Goal: Transaction & Acquisition: Purchase product/service

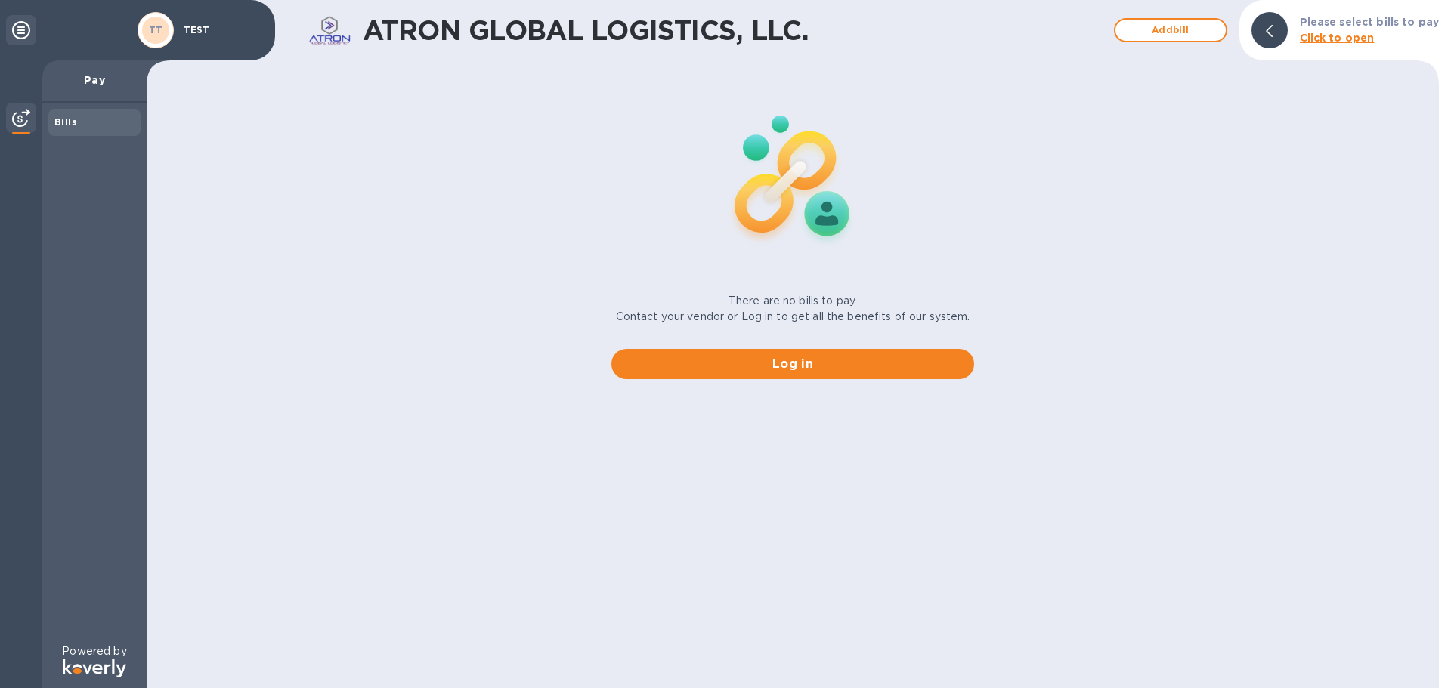
click at [110, 91] on div "Pay" at bounding box center [94, 81] width 104 height 42
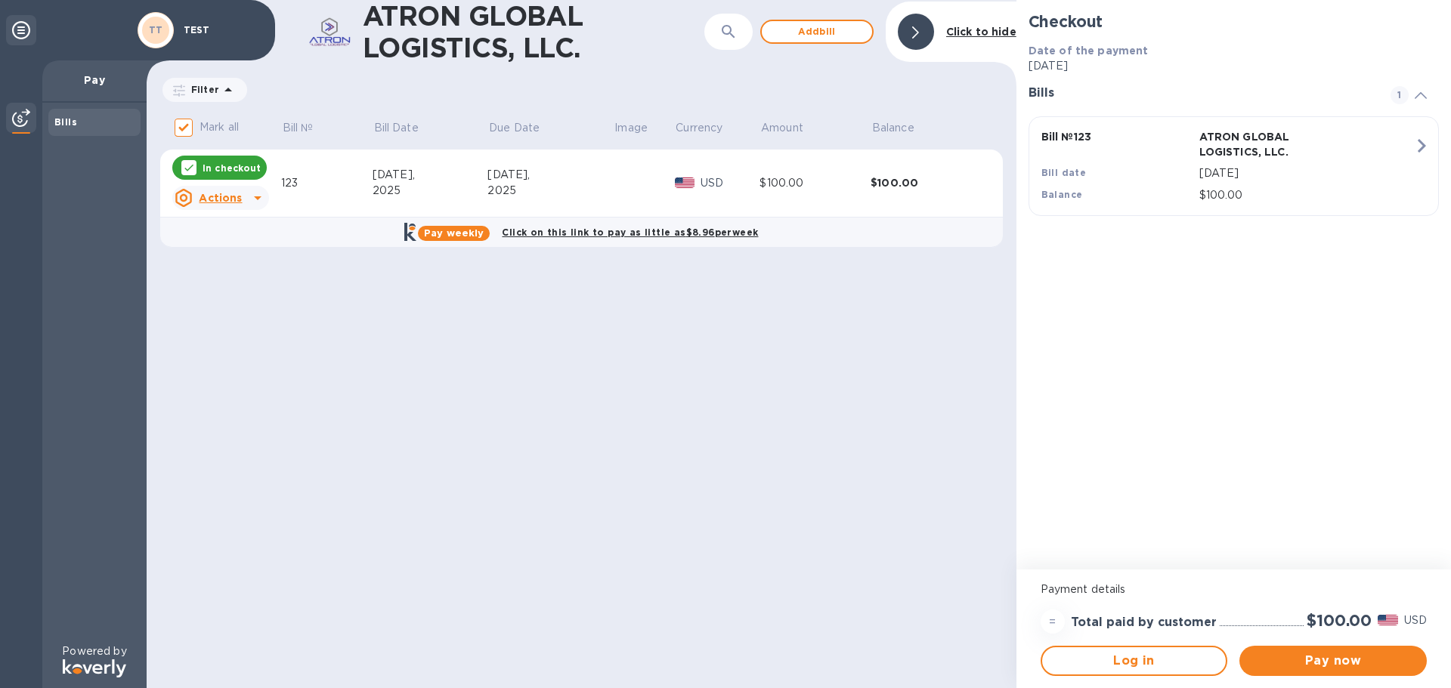
click at [85, 123] on div "Bills" at bounding box center [94, 122] width 80 height 15
click at [822, 171] on td "$100.00" at bounding box center [814, 184] width 111 height 68
click at [1374, 166] on p "[DATE]" at bounding box center [1306, 173] width 215 height 16
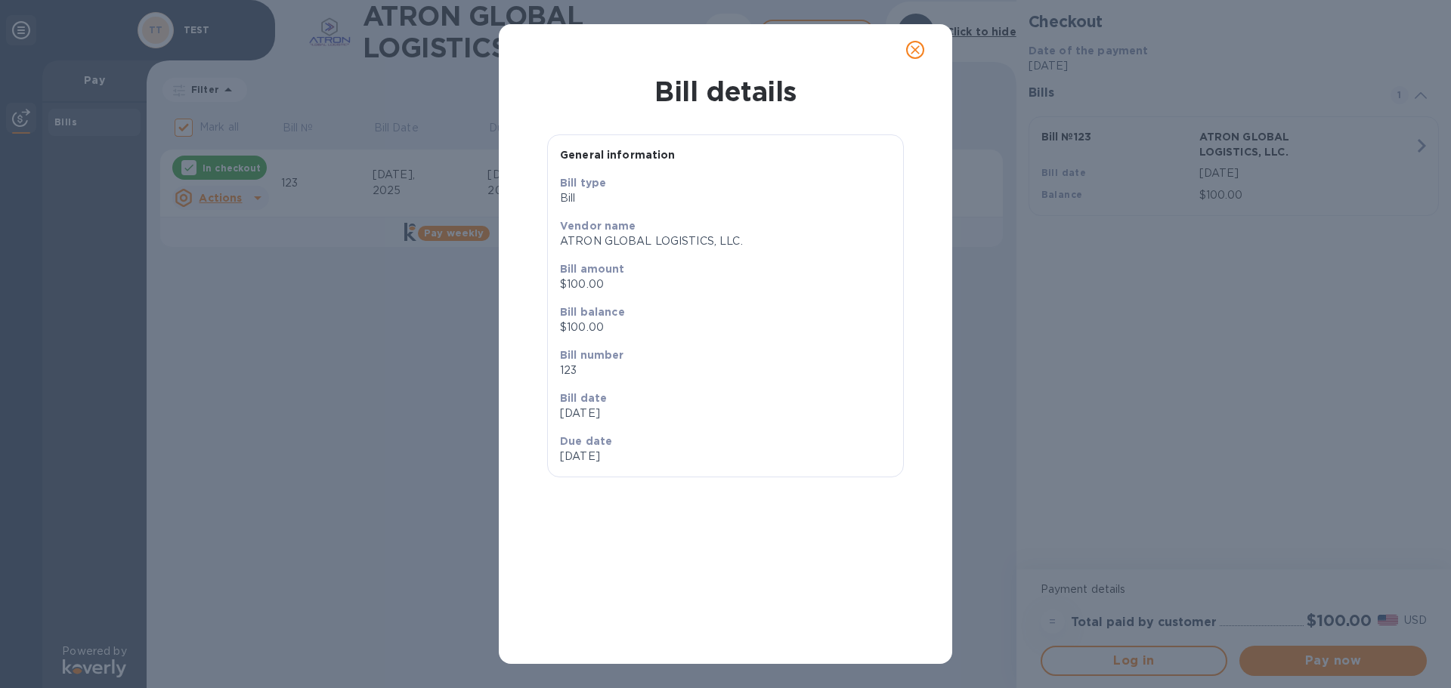
drag, startPoint x: 913, startPoint y: 49, endPoint x: 914, endPoint y: 107, distance: 58.2
click at [914, 49] on icon "close" at bounding box center [914, 49] width 9 height 9
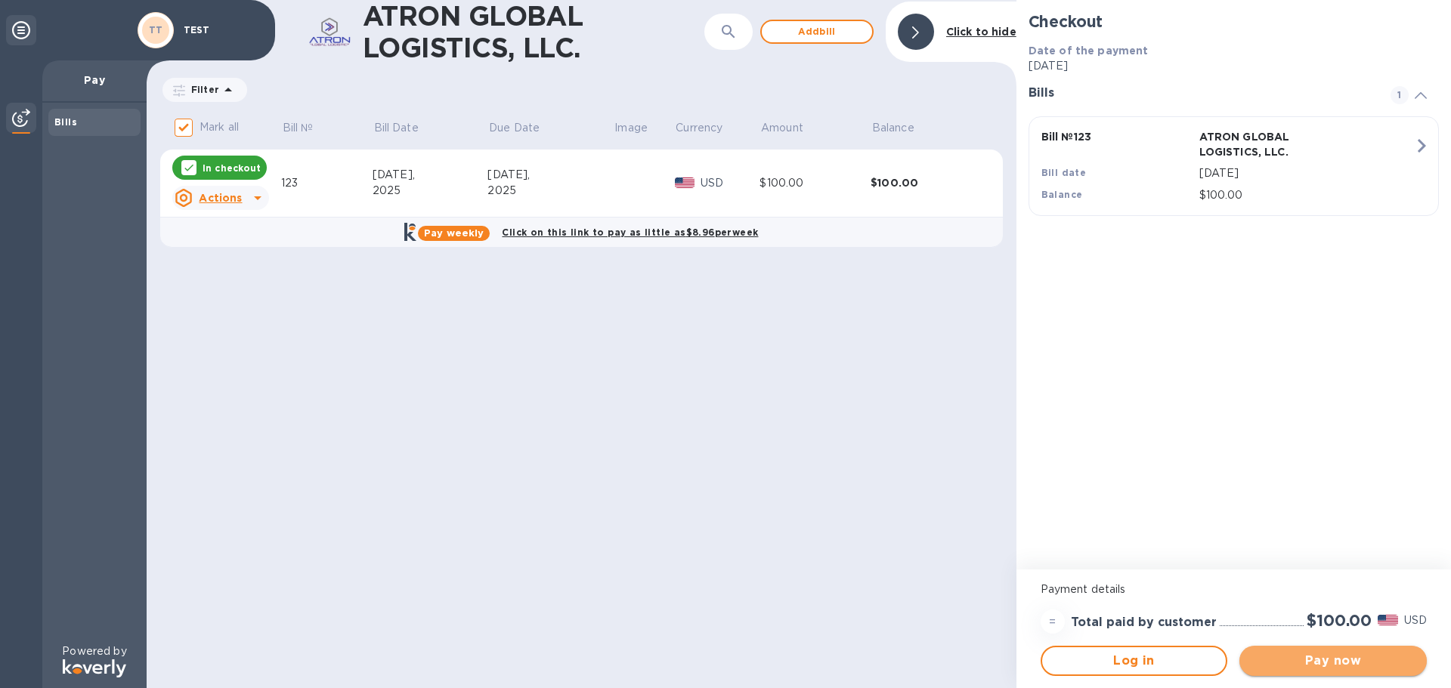
click at [1302, 659] on span "Pay now" at bounding box center [1332, 661] width 163 height 18
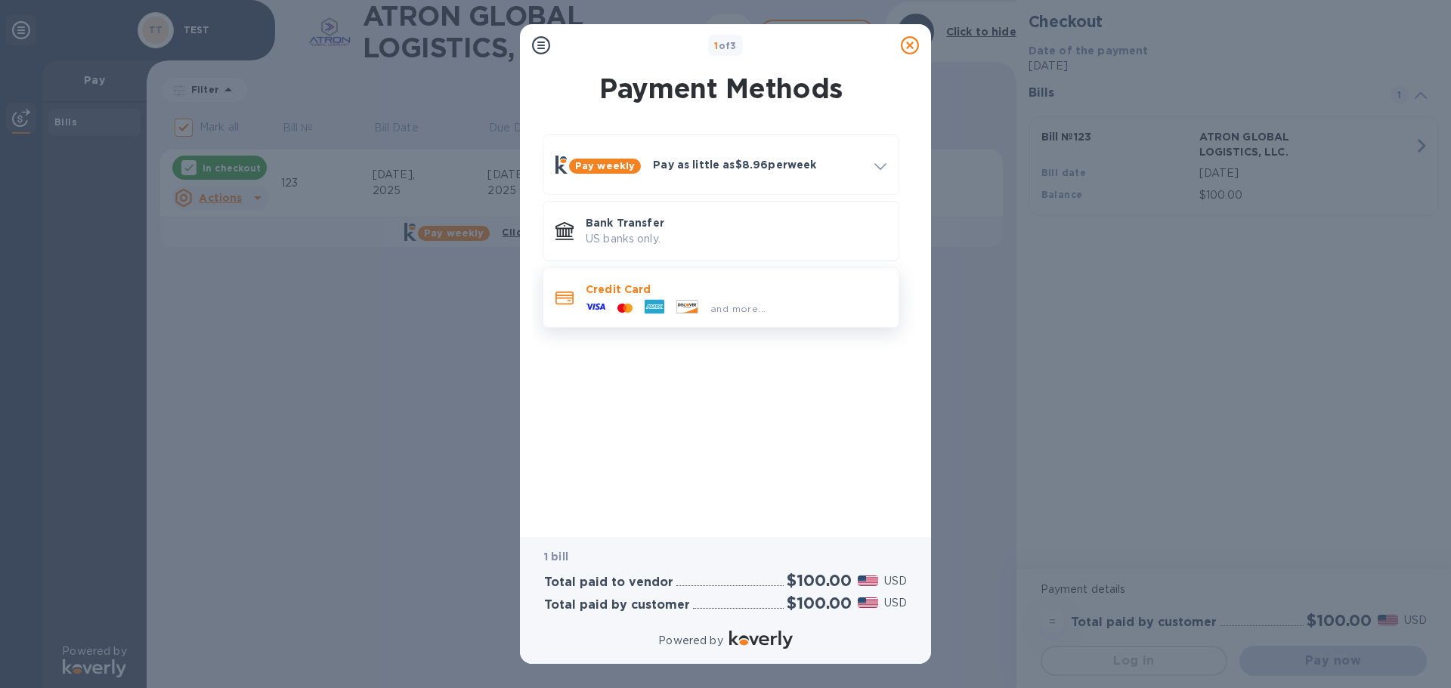
click at [743, 311] on span "and more..." at bounding box center [737, 308] width 55 height 11
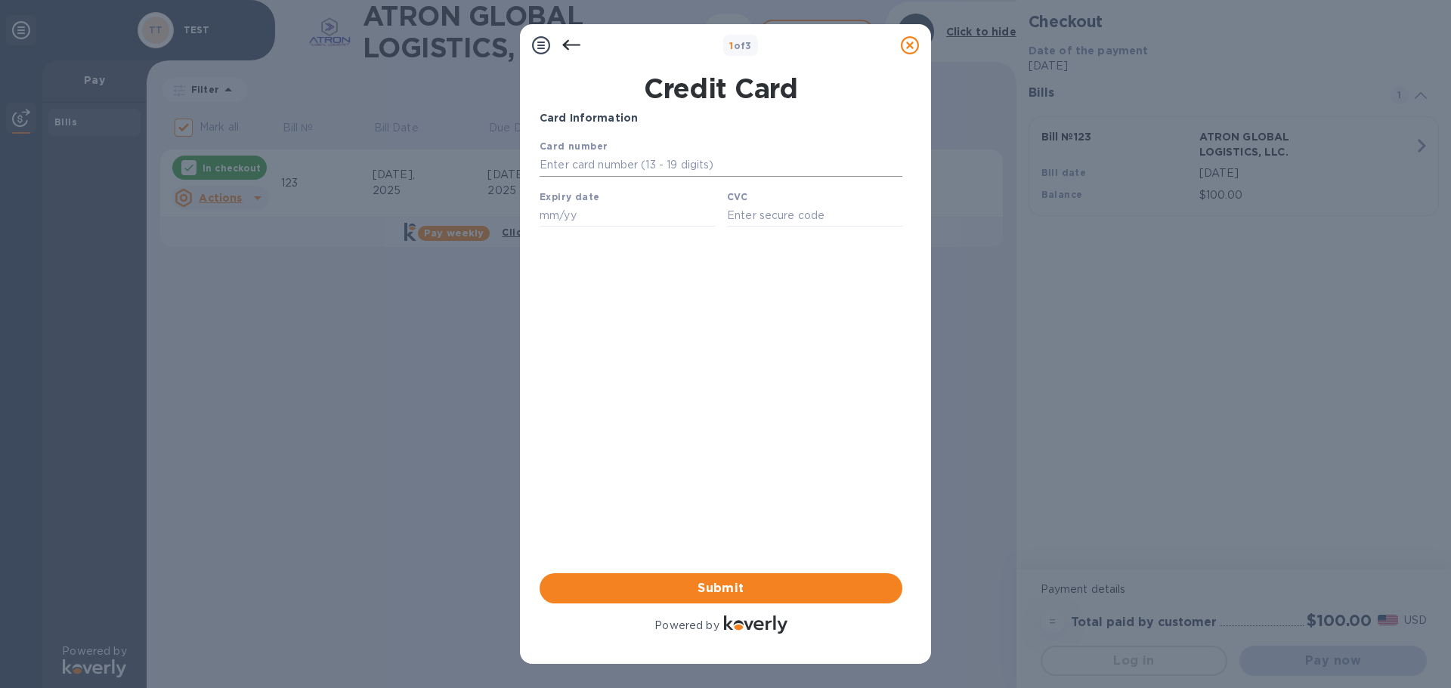
click at [614, 170] on input "text" at bounding box center [720, 165] width 363 height 23
drag, startPoint x: 614, startPoint y: 171, endPoint x: 619, endPoint y: 184, distance: 14.3
click at [619, 184] on div "Card number 4100 3556 9778 Expiry date CVC Save" at bounding box center [720, 188] width 375 height 113
type input "4100 3556 9778 2700"
type input "09/28"
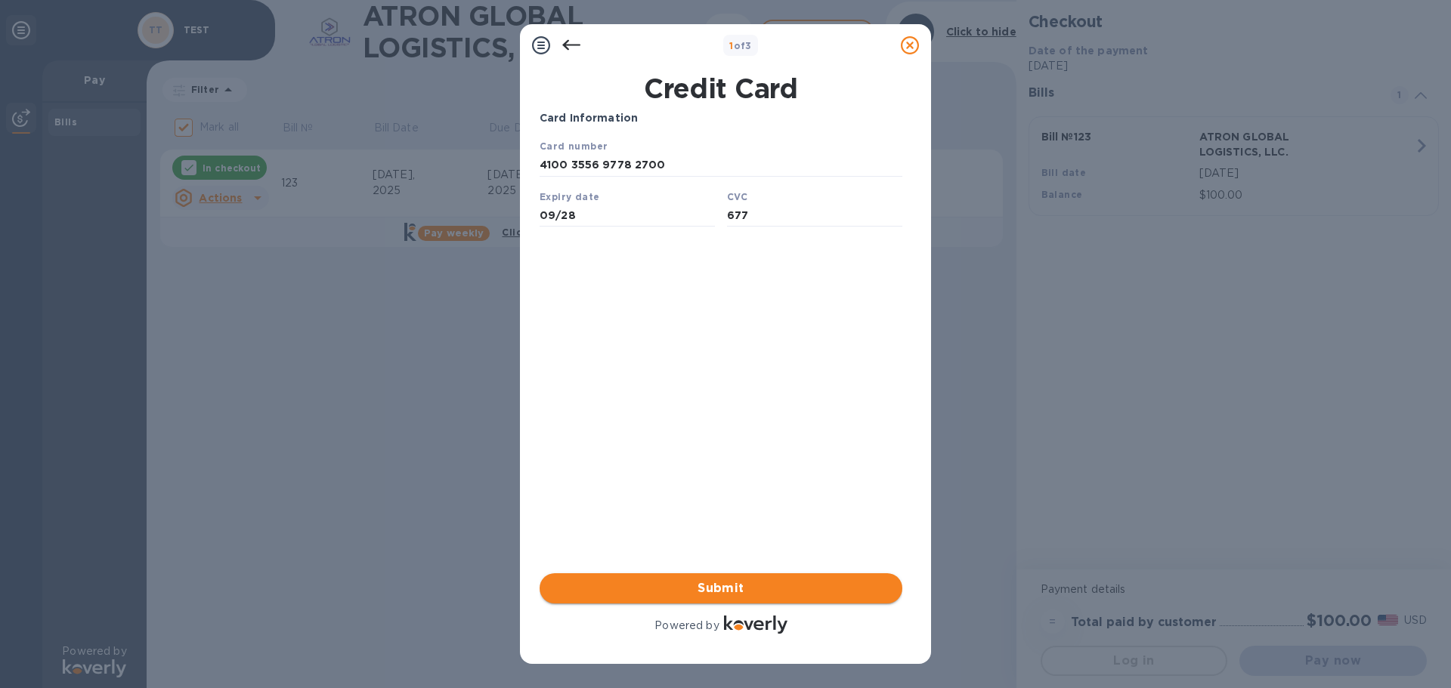
type input "677"
click at [790, 589] on span "Submit" at bounding box center [721, 588] width 338 height 18
